Goal: Transaction & Acquisition: Obtain resource

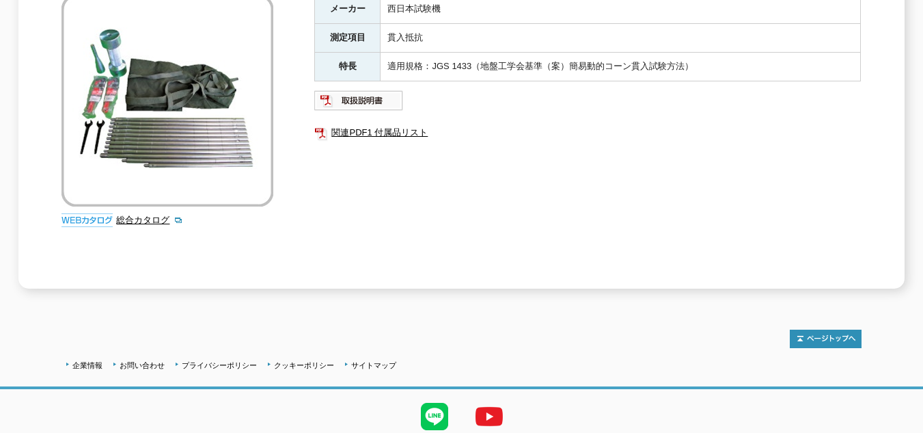
scroll to position [205, 0]
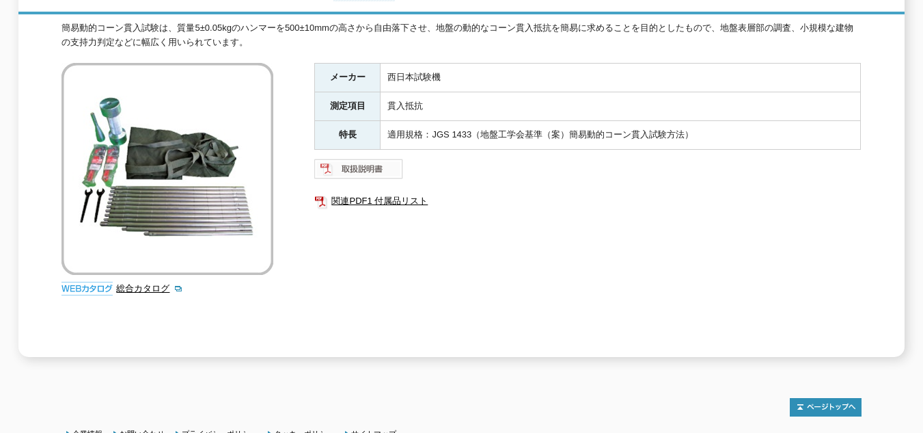
click at [362, 161] on img at bounding box center [359, 169] width 90 height 22
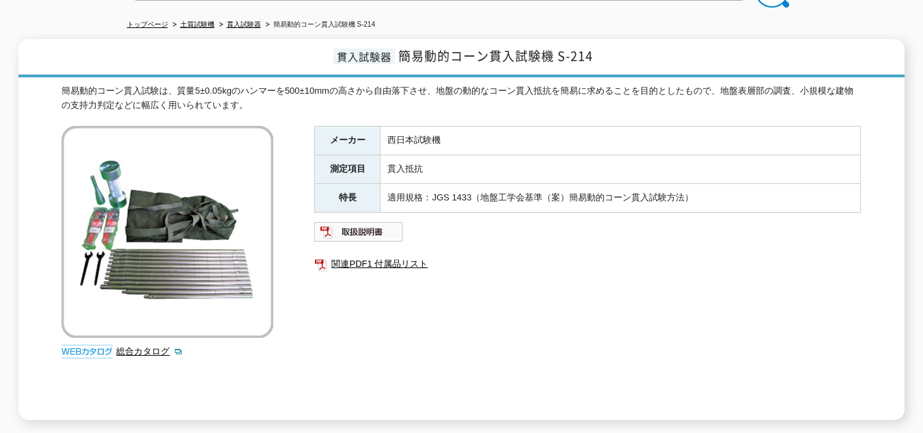
scroll to position [68, 0]
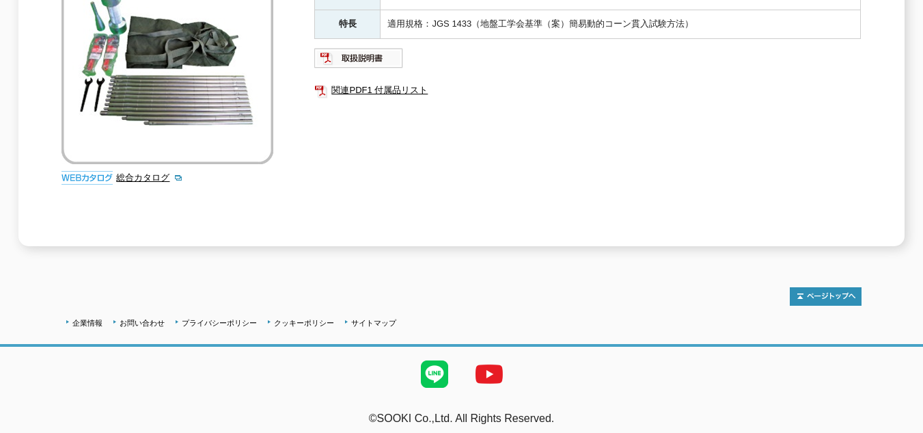
scroll to position [111, 0]
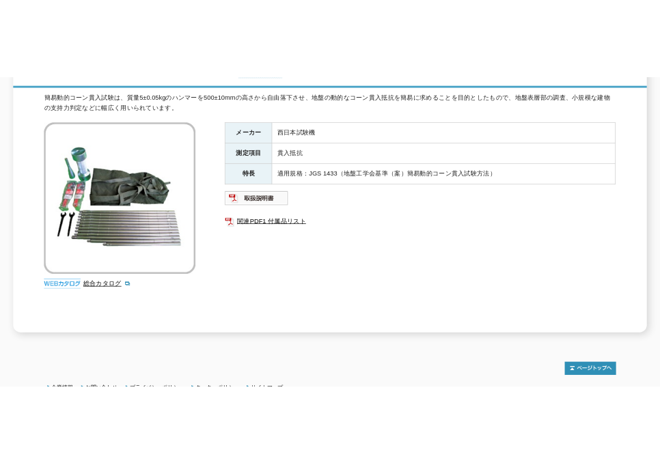
scroll to position [111, 0]
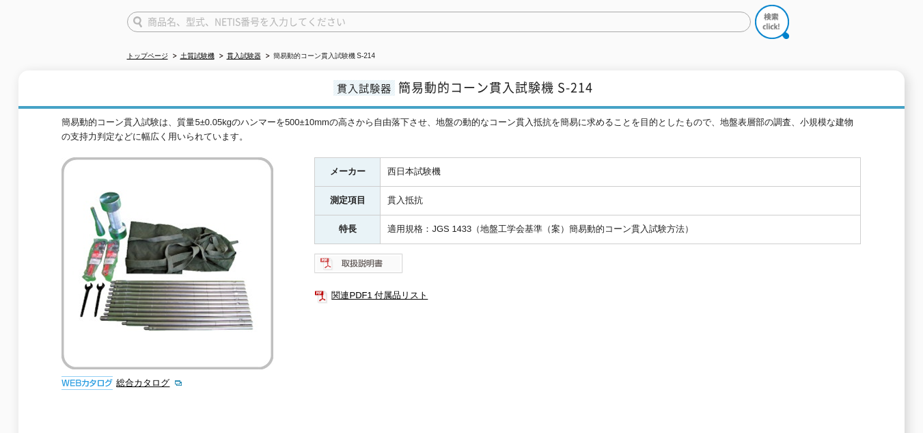
click at [378, 262] on img at bounding box center [359, 263] width 90 height 22
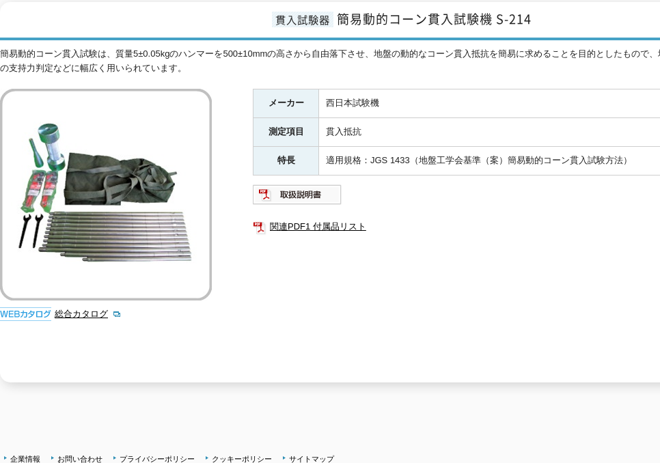
scroll to position [80, 0]
